Goal: Transaction & Acquisition: Subscribe to service/newsletter

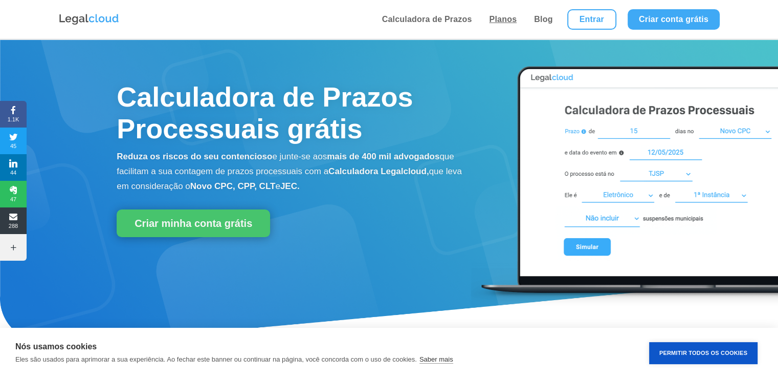
click at [512, 16] on link "Planos" at bounding box center [503, 19] width 34 height 39
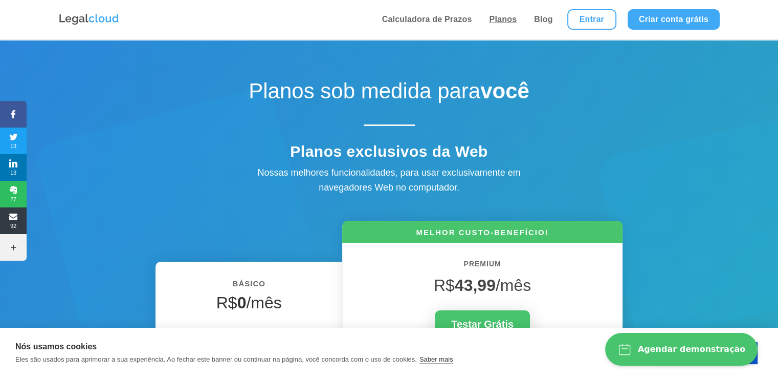
click at [508, 26] on link "Planos" at bounding box center [503, 19] width 34 height 39
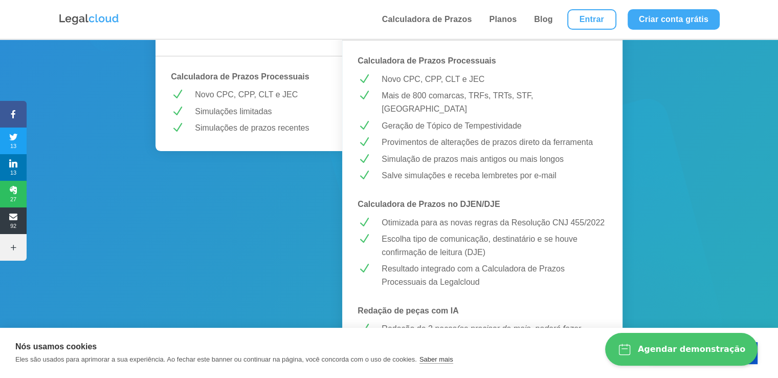
scroll to position [307, 0]
